Goal: Information Seeking & Learning: Learn about a topic

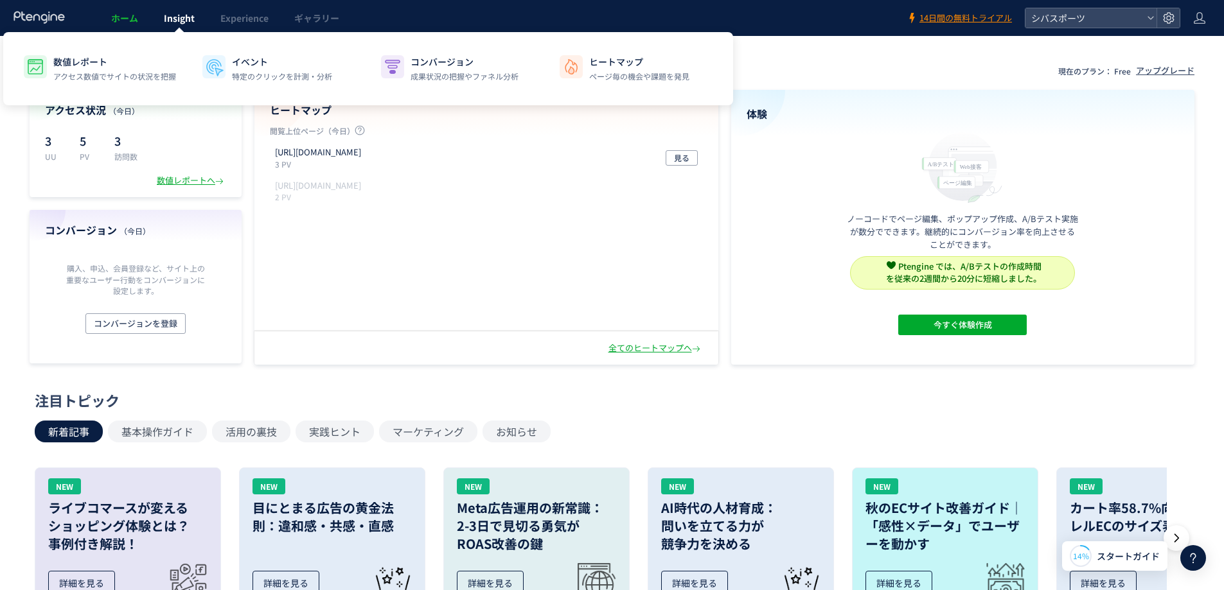
click at [185, 24] on span "Insight" at bounding box center [179, 18] width 31 height 13
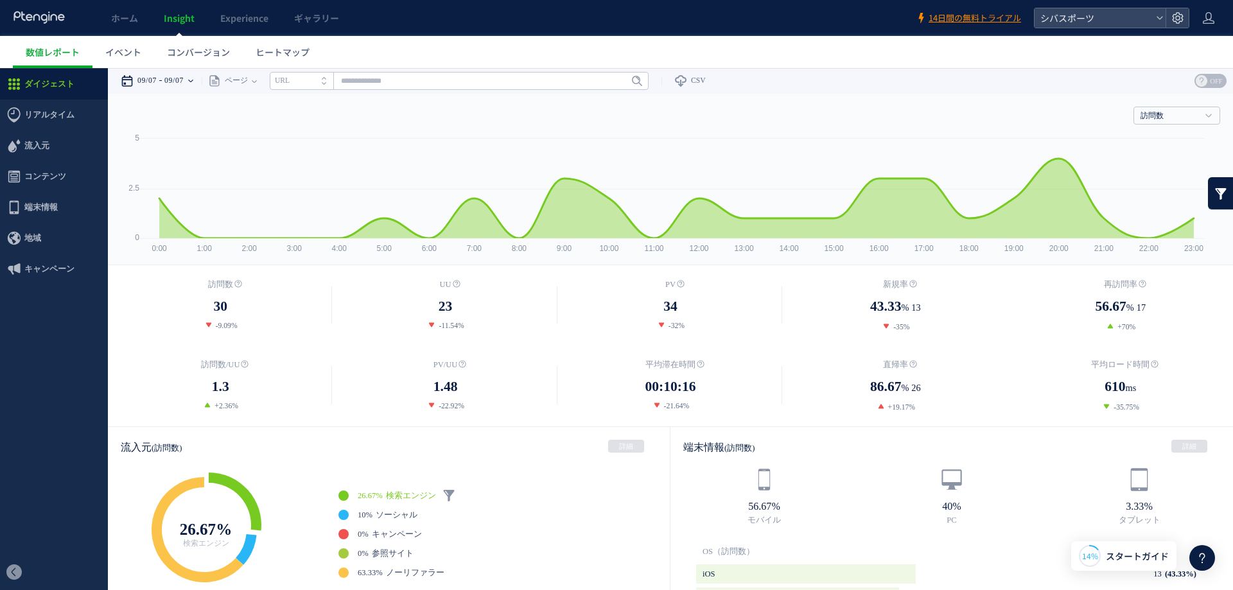
click at [193, 80] on icon at bounding box center [190, 81] width 5 height 3
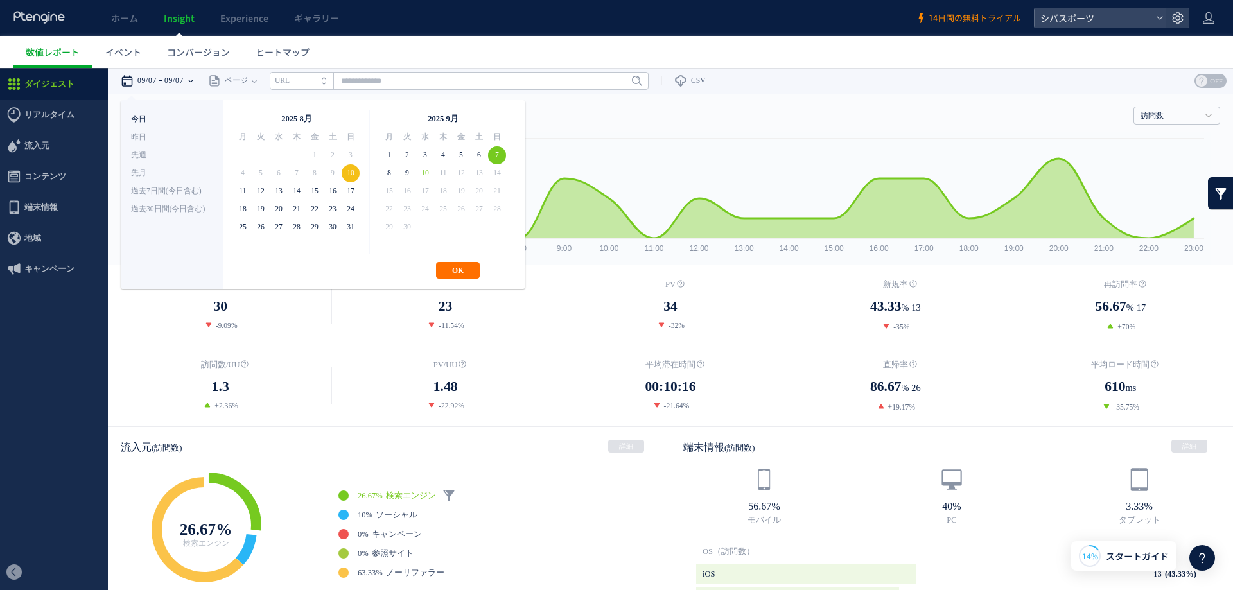
click at [139, 116] on li "今日" at bounding box center [172, 119] width 82 height 18
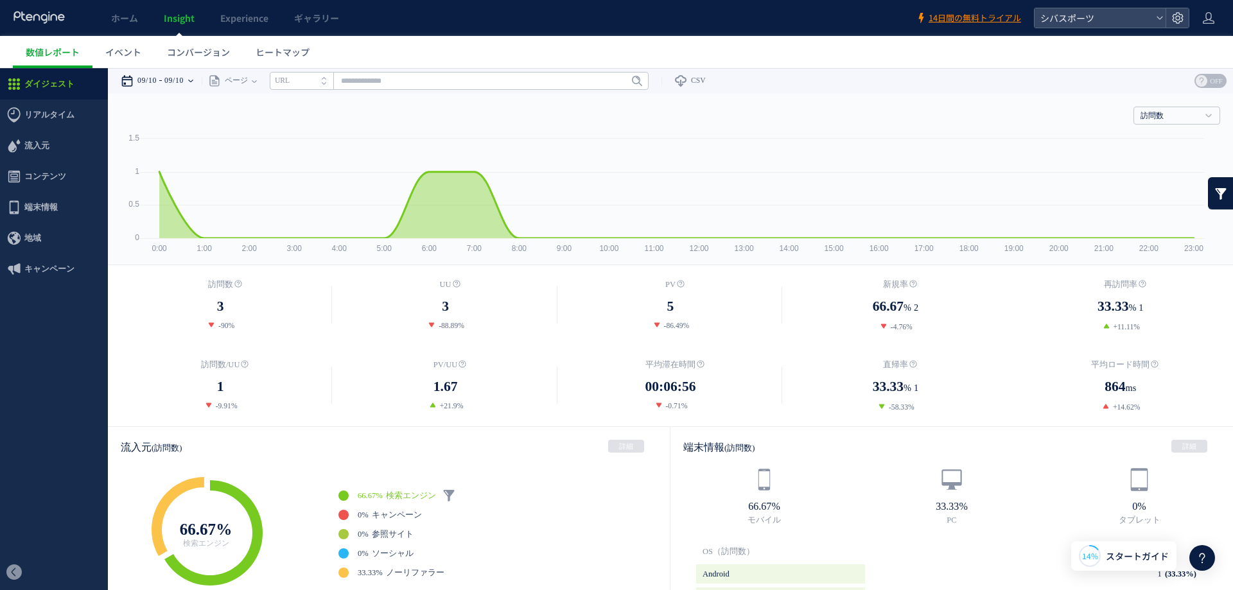
click at [193, 80] on icon at bounding box center [190, 81] width 5 height 3
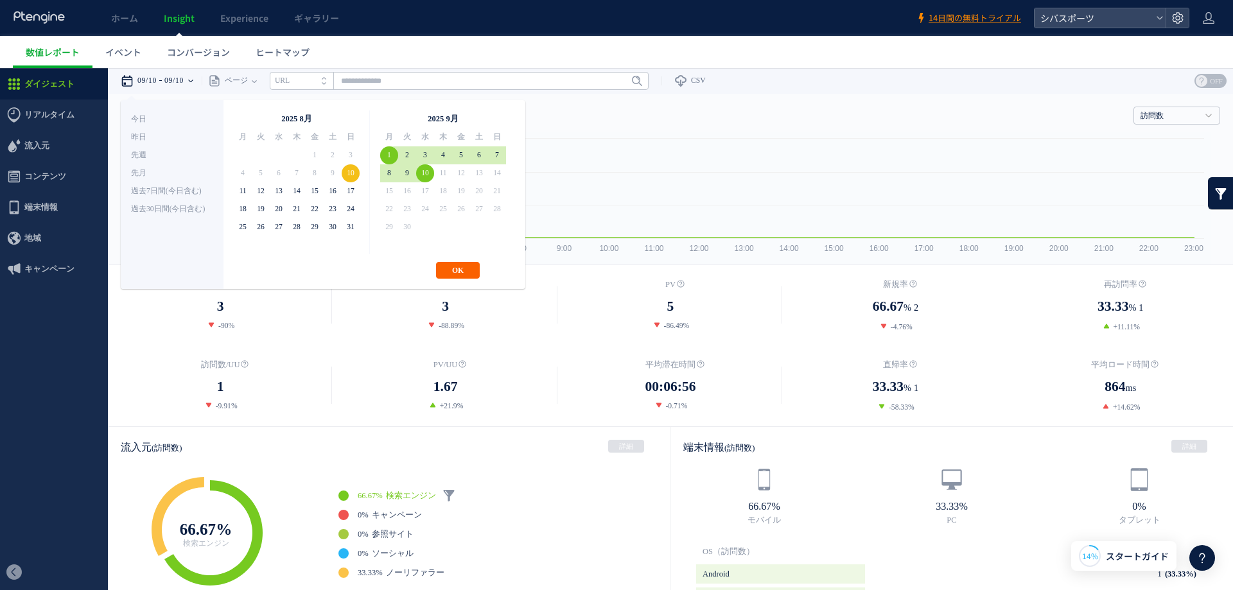
click at [468, 266] on button "OK" at bounding box center [458, 270] width 44 height 17
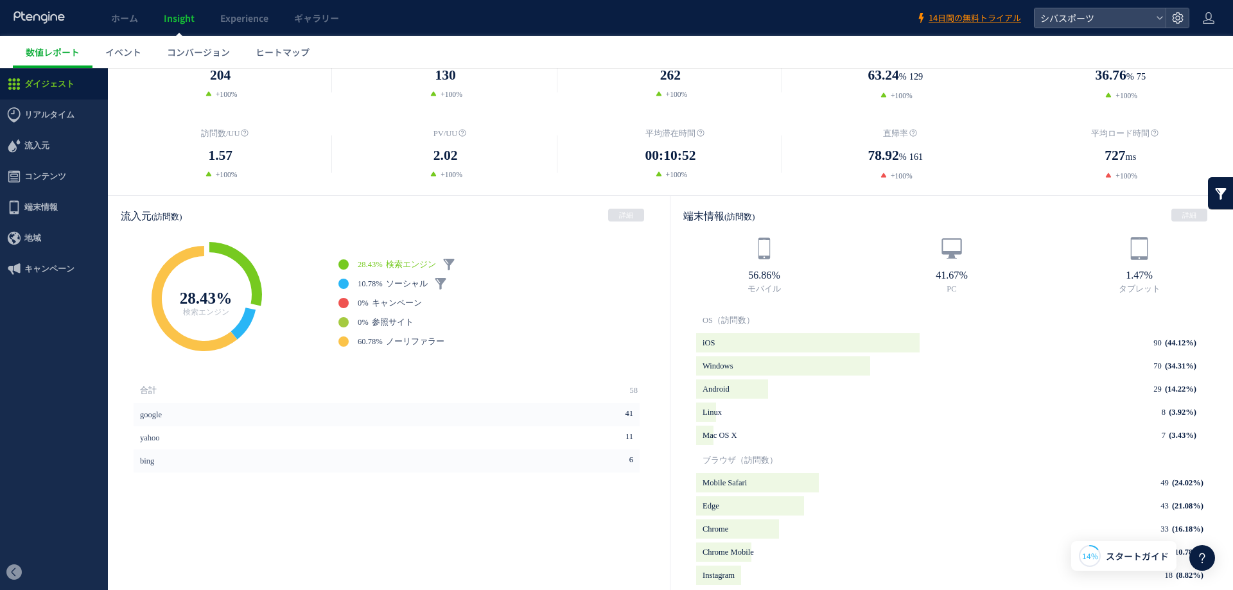
scroll to position [233, 0]
click at [408, 265] on span "検索エンジン" at bounding box center [411, 263] width 50 height 9
click at [393, 283] on span "ソーシャル" at bounding box center [407, 282] width 42 height 9
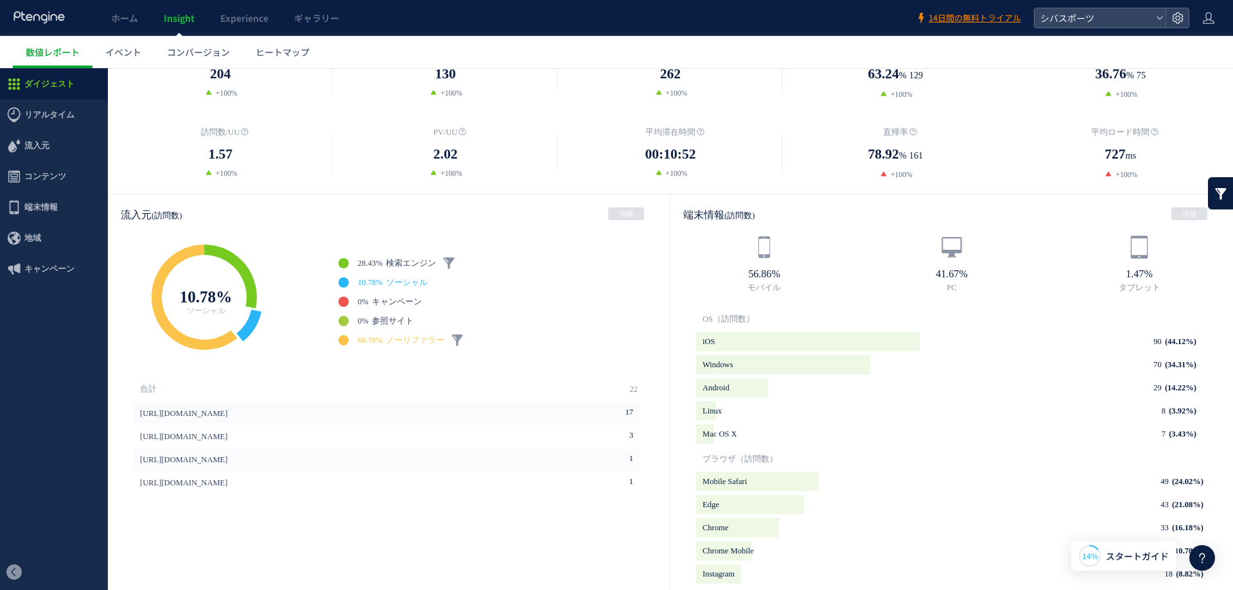
click at [428, 345] on span "ノーリファラー" at bounding box center [415, 340] width 58 height 9
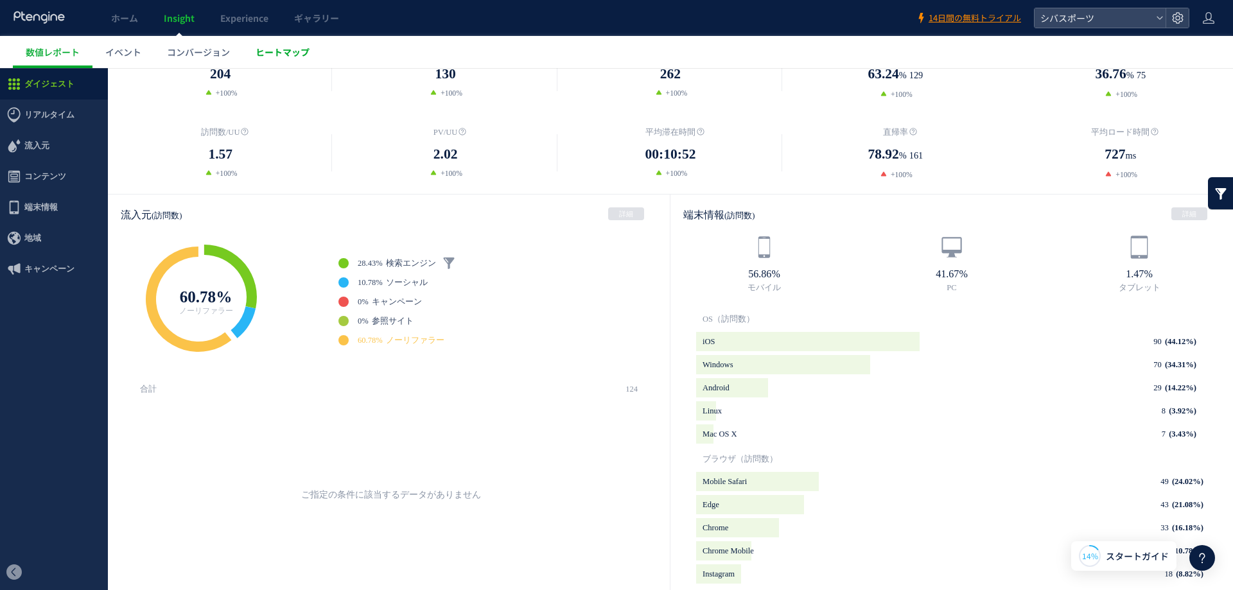
click at [310, 52] on link "ヒートマップ" at bounding box center [283, 52] width 80 height 32
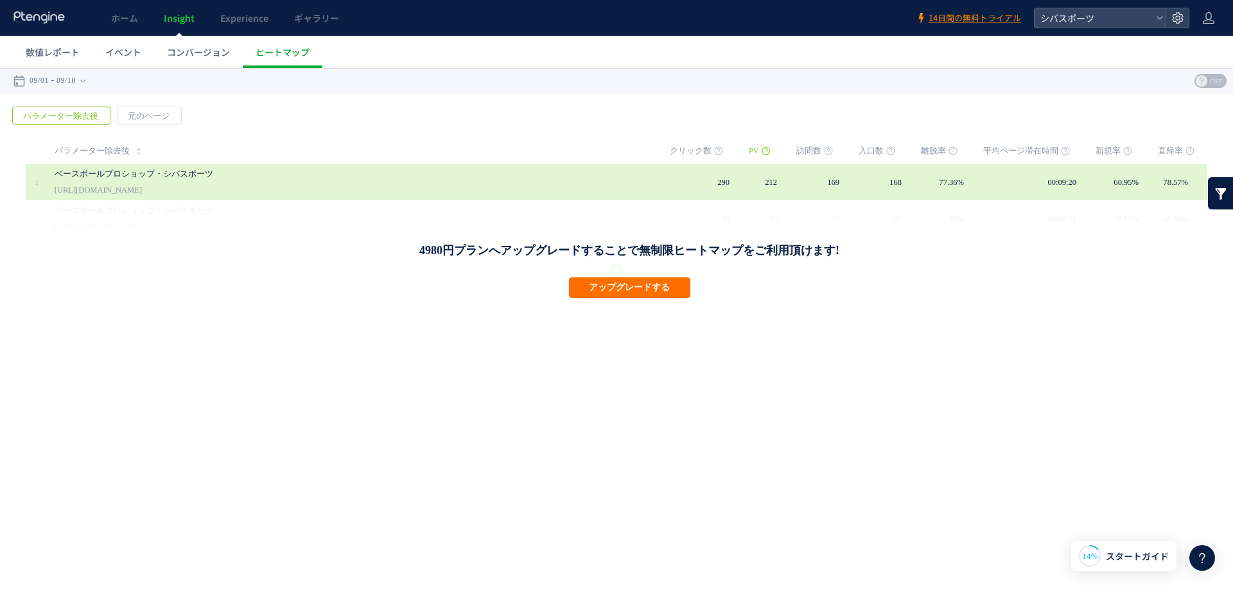
click at [128, 179] on link "ベースボールプロショップ・シバスポーツ" at bounding box center [350, 173] width 591 height 15
